Goal: Entertainment & Leisure: Consume media (video, audio)

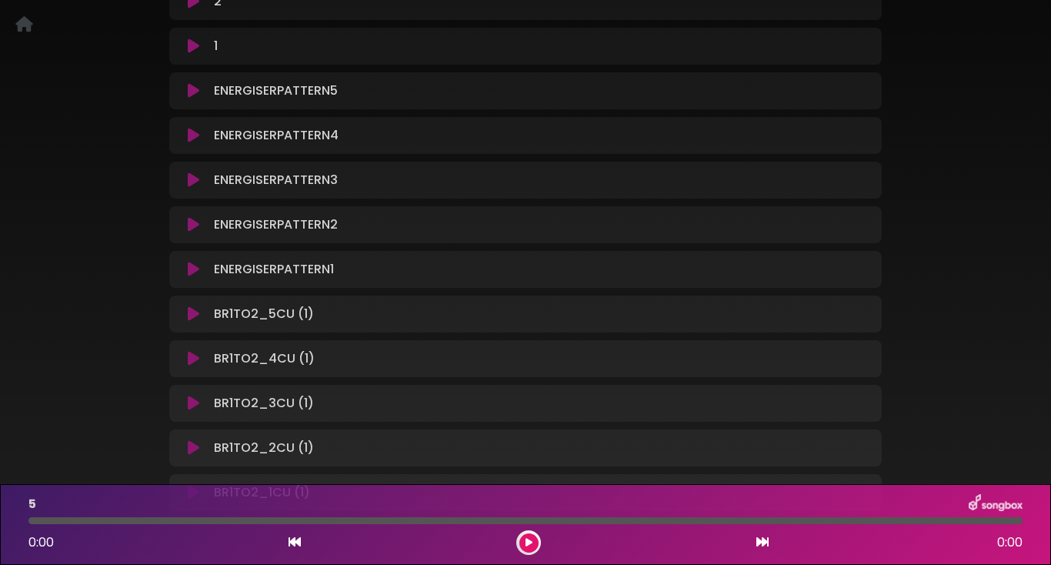
scroll to position [531, 0]
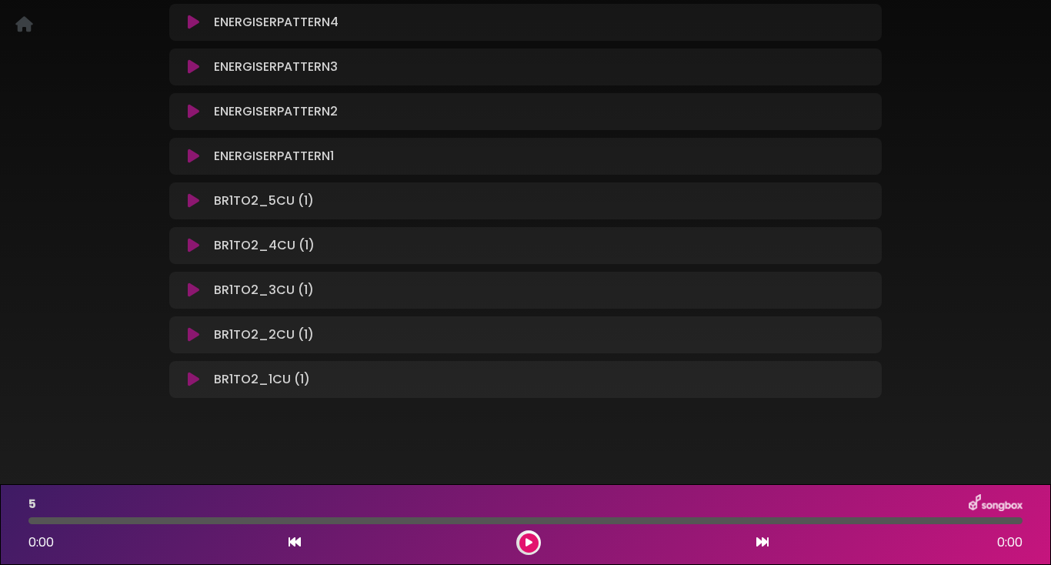
click at [192, 245] on icon at bounding box center [194, 245] width 12 height 15
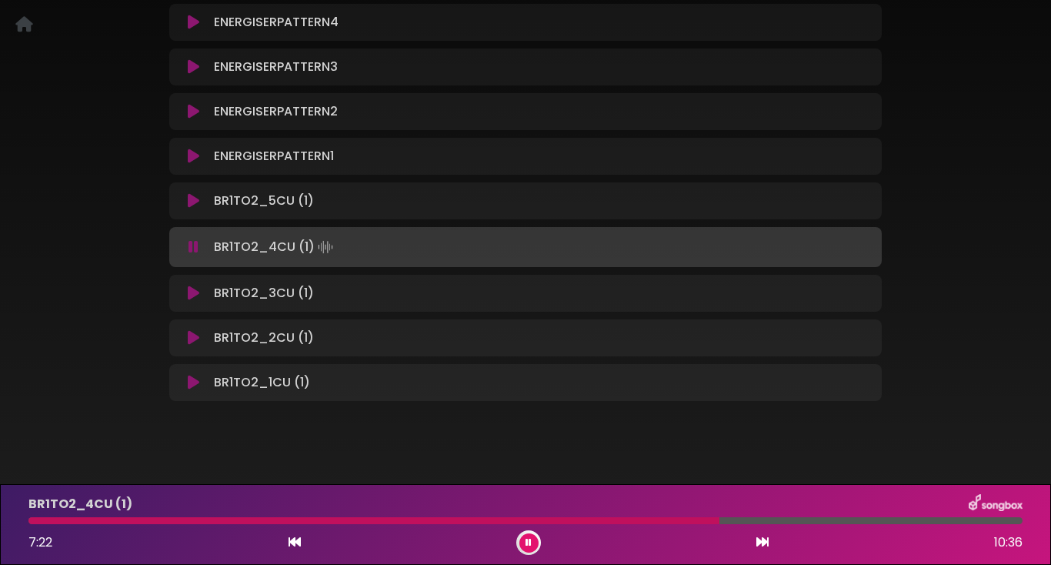
click at [526, 542] on icon at bounding box center [528, 542] width 6 height 9
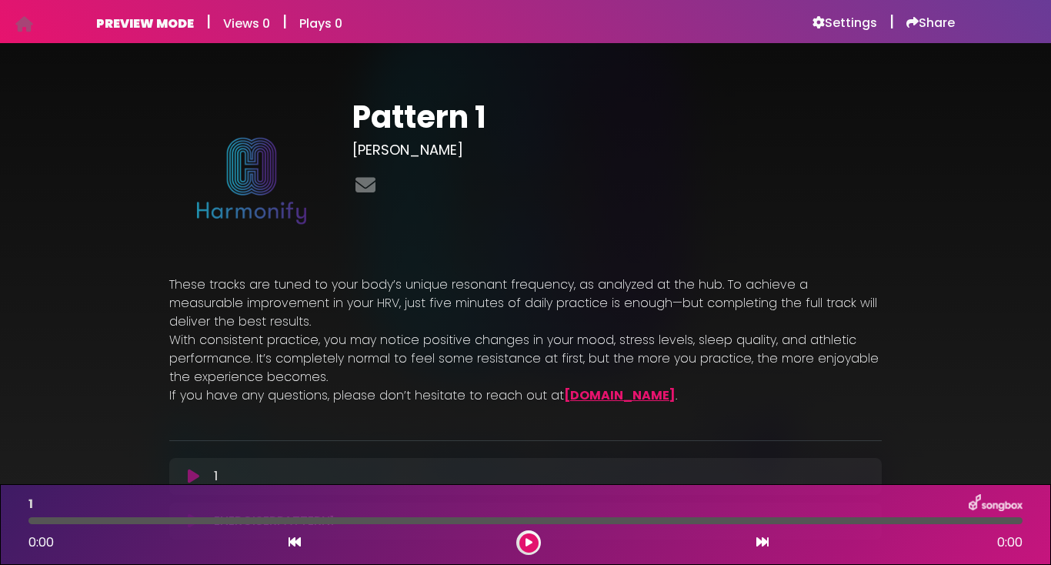
scroll to position [91, 0]
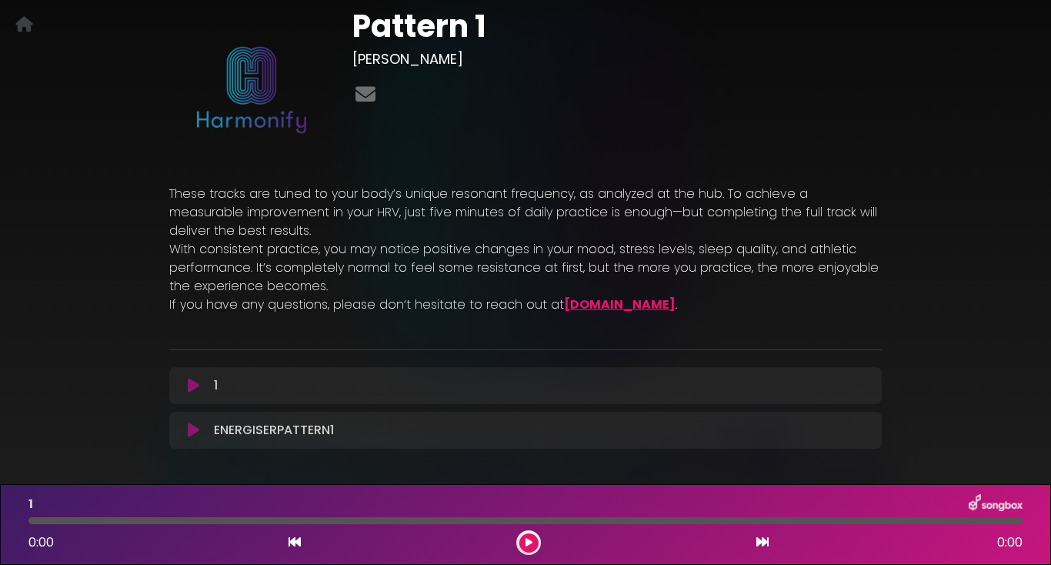
click at [196, 378] on icon at bounding box center [194, 385] width 12 height 15
click at [191, 378] on icon at bounding box center [194, 385] width 12 height 15
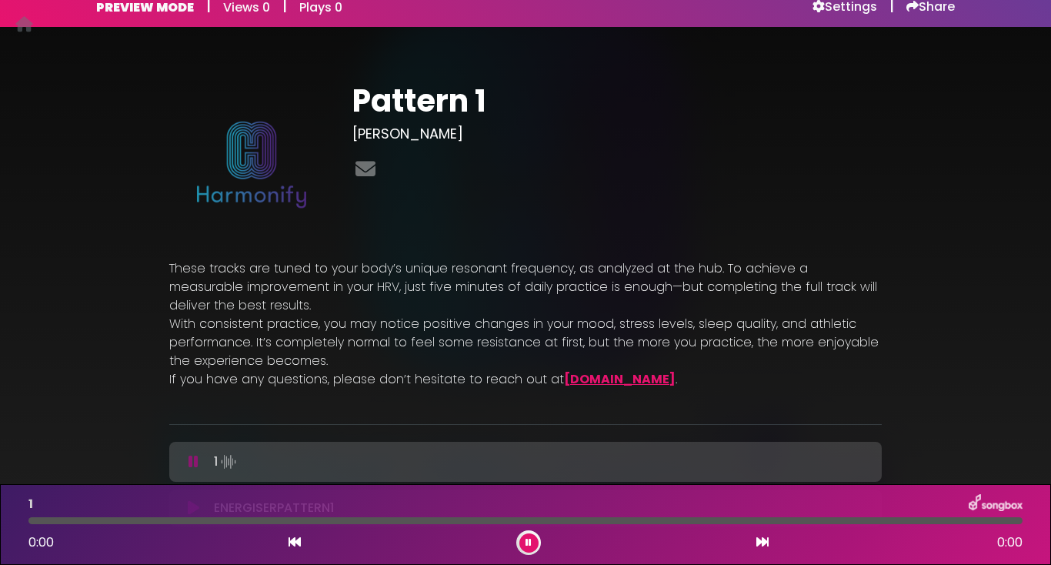
scroll to position [0, 0]
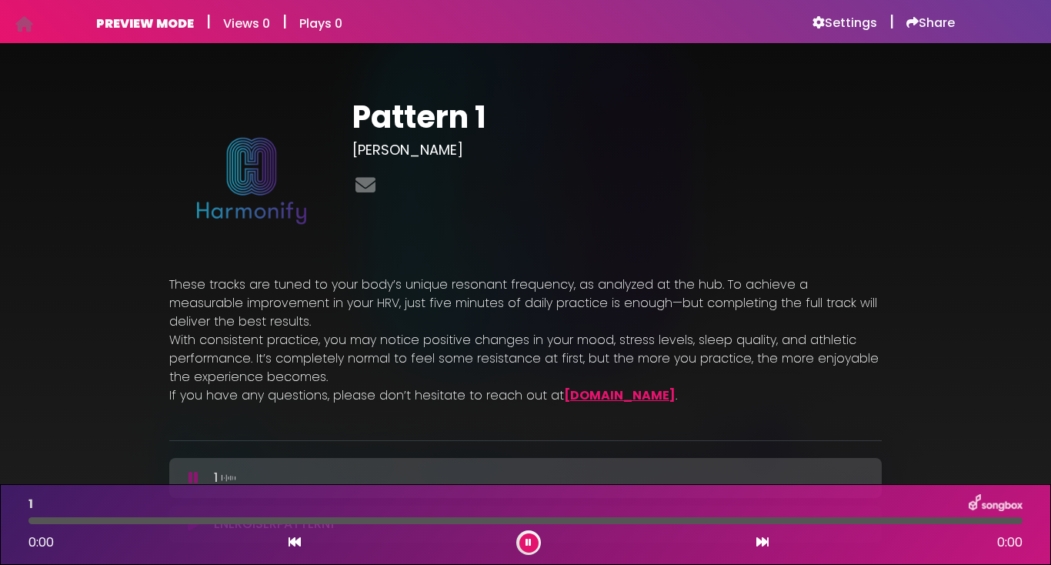
click at [175, 103] on img at bounding box center [251, 180] width 165 height 165
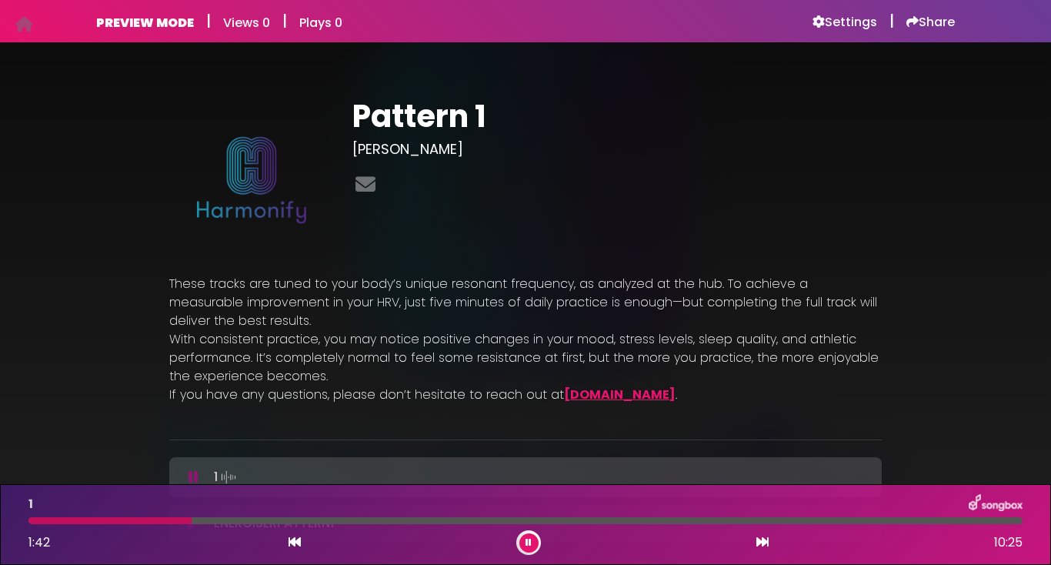
click at [528, 541] on icon at bounding box center [528, 542] width 6 height 9
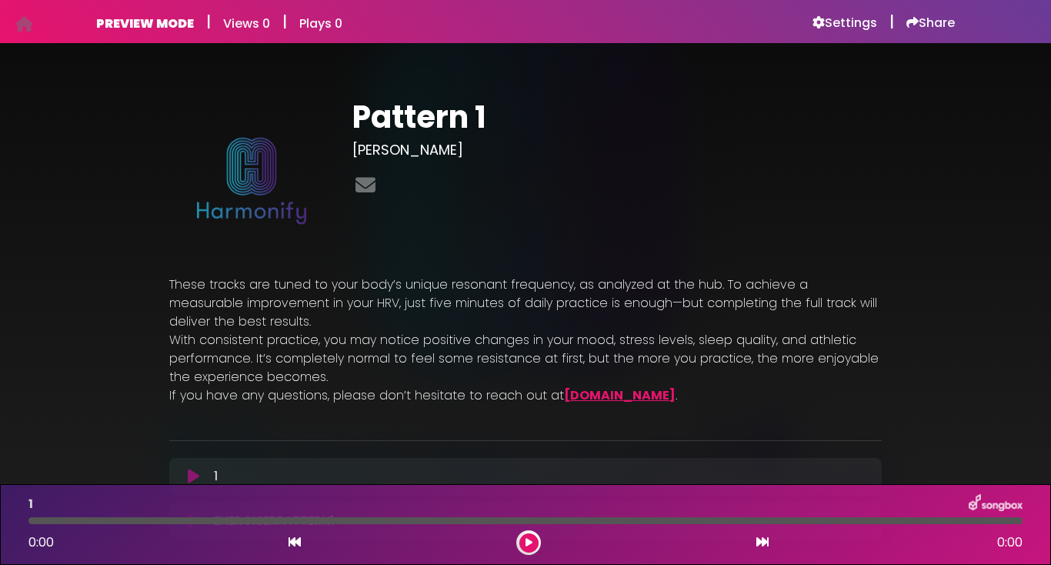
click at [529, 544] on icon at bounding box center [528, 542] width 7 height 9
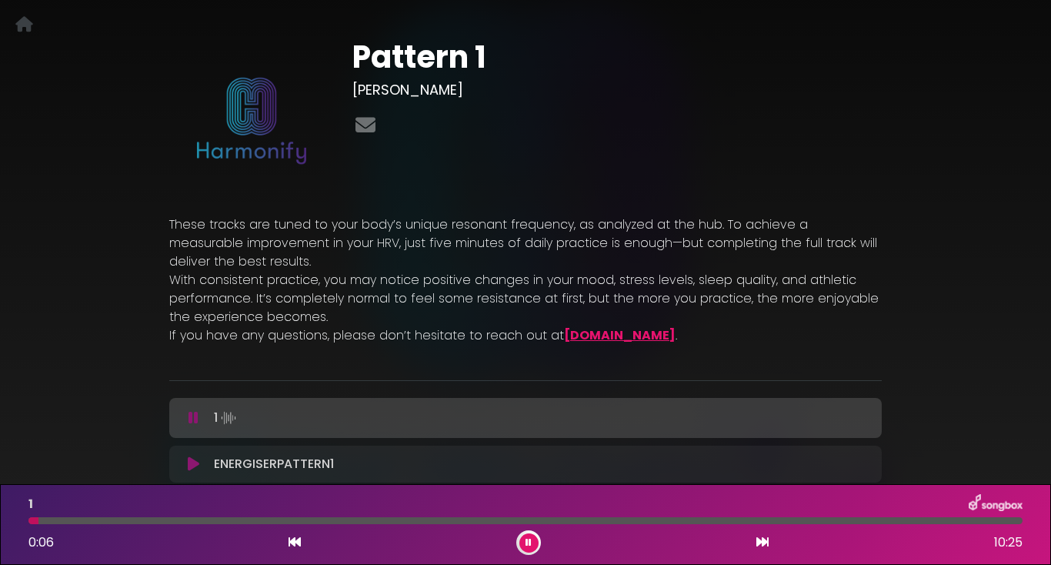
scroll to position [59, 0]
click at [527, 540] on icon at bounding box center [528, 542] width 6 height 9
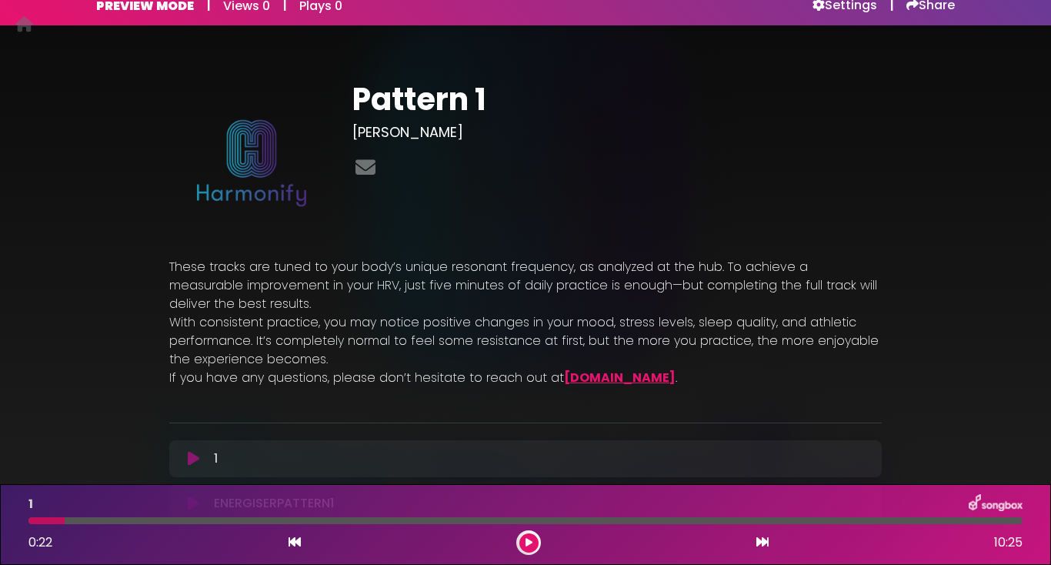
scroll to position [0, 0]
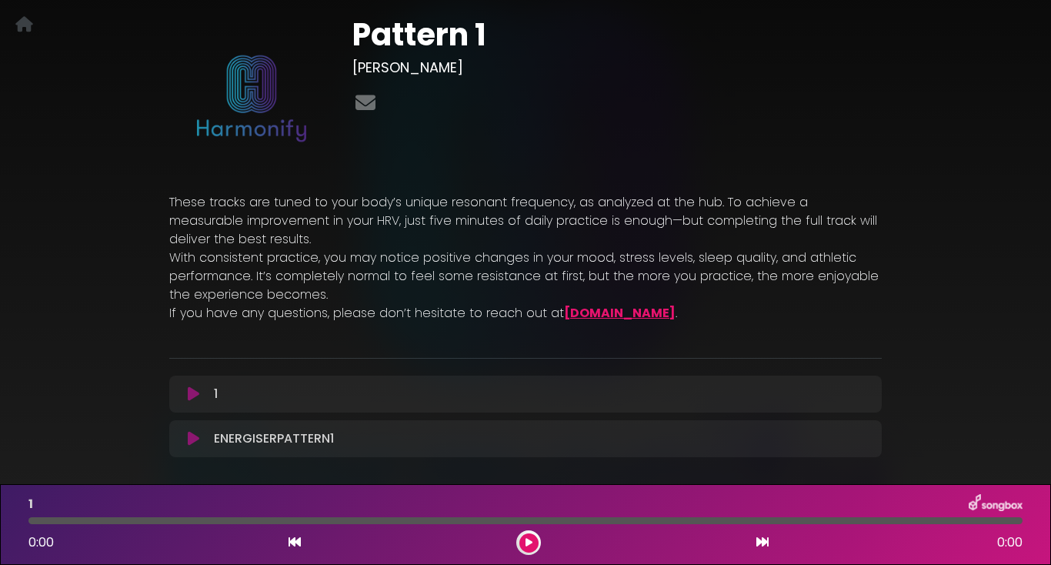
scroll to position [76, 0]
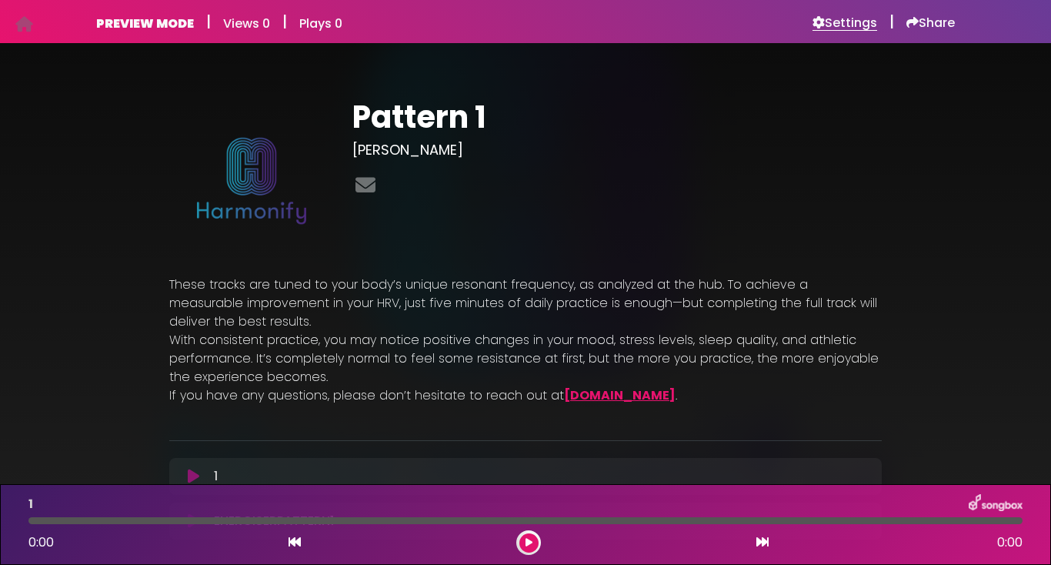
click at [845, 20] on h6 "Settings" at bounding box center [844, 22] width 65 height 15
